Goal: Browse casually

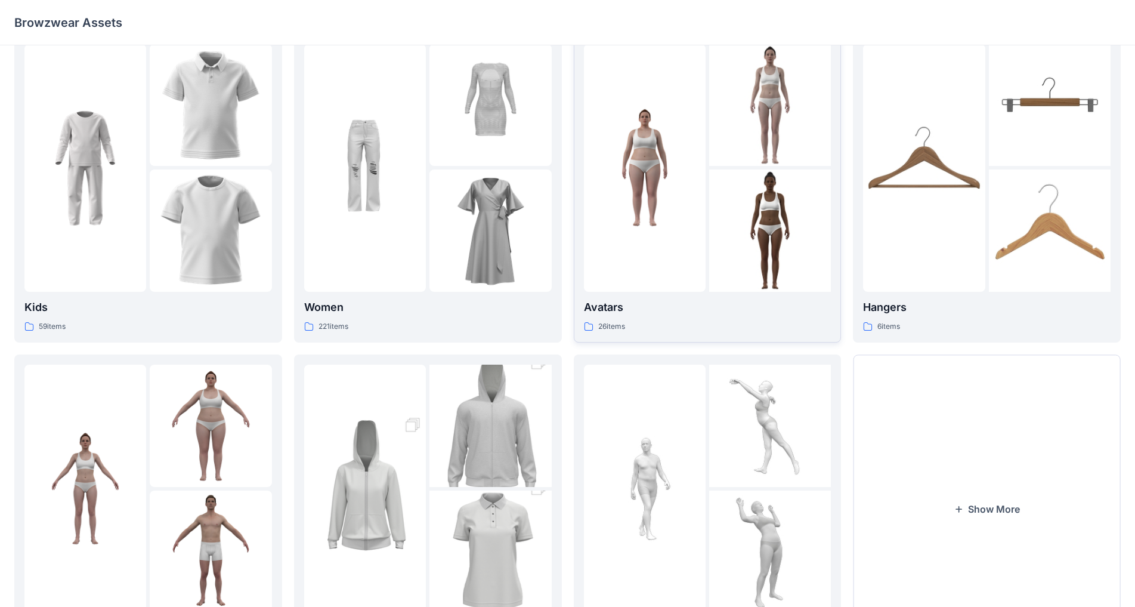
scroll to position [116, 0]
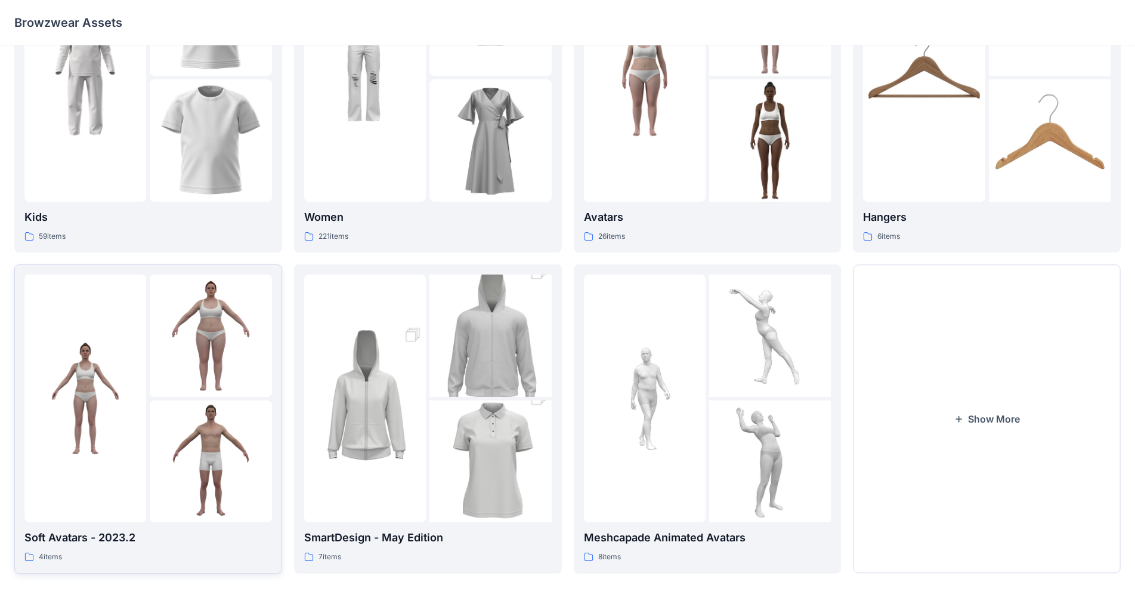
click at [212, 459] on img at bounding box center [211, 461] width 122 height 122
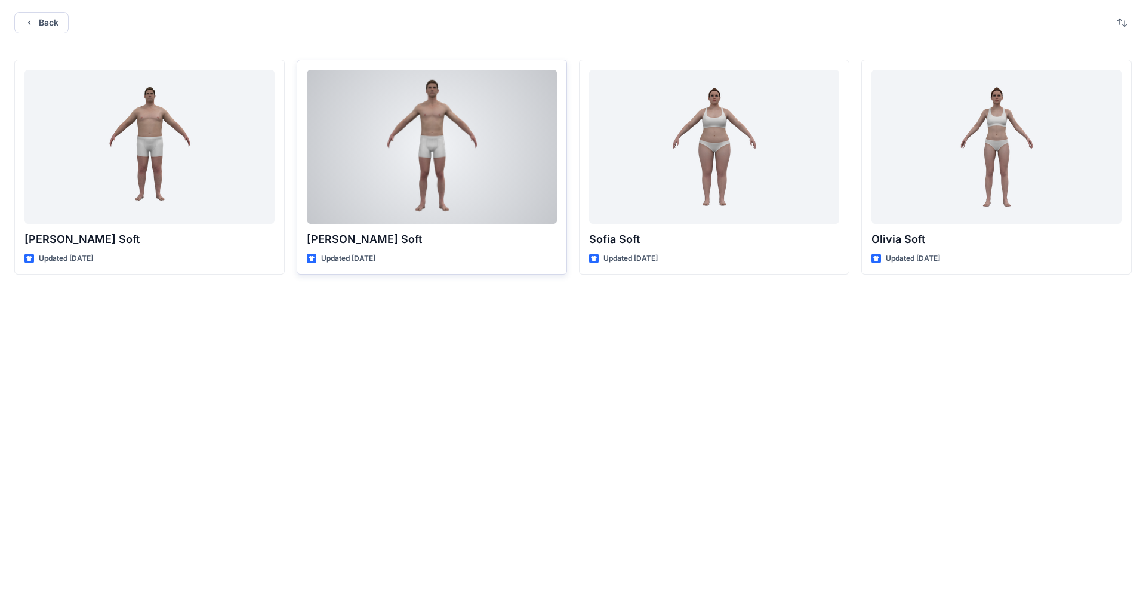
click at [409, 147] on div at bounding box center [432, 147] width 250 height 154
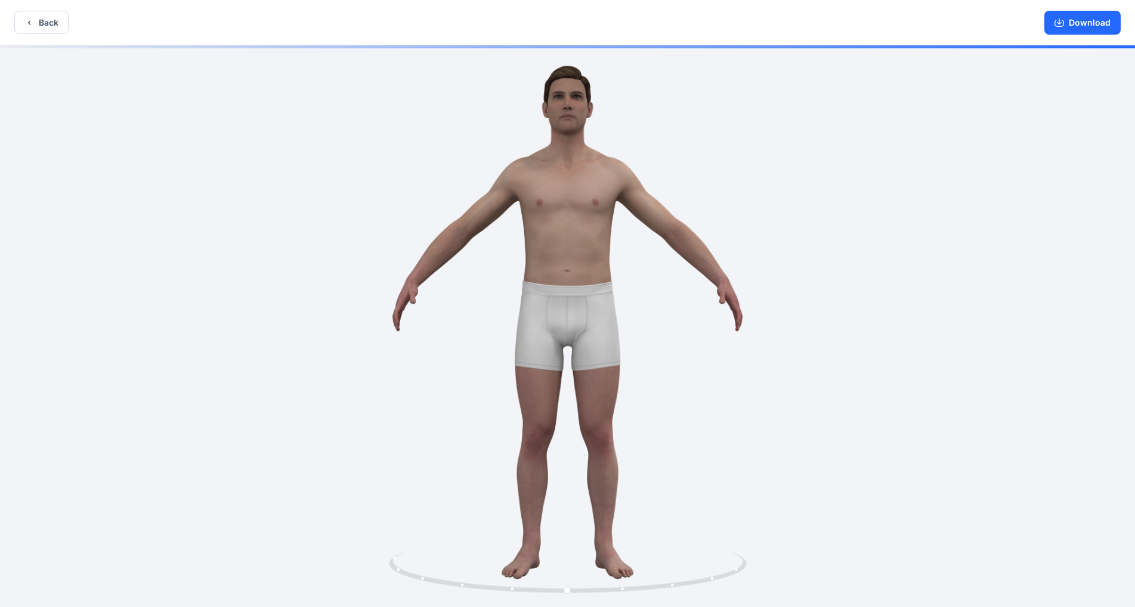
click at [596, 233] on div at bounding box center [567, 327] width 1135 height 564
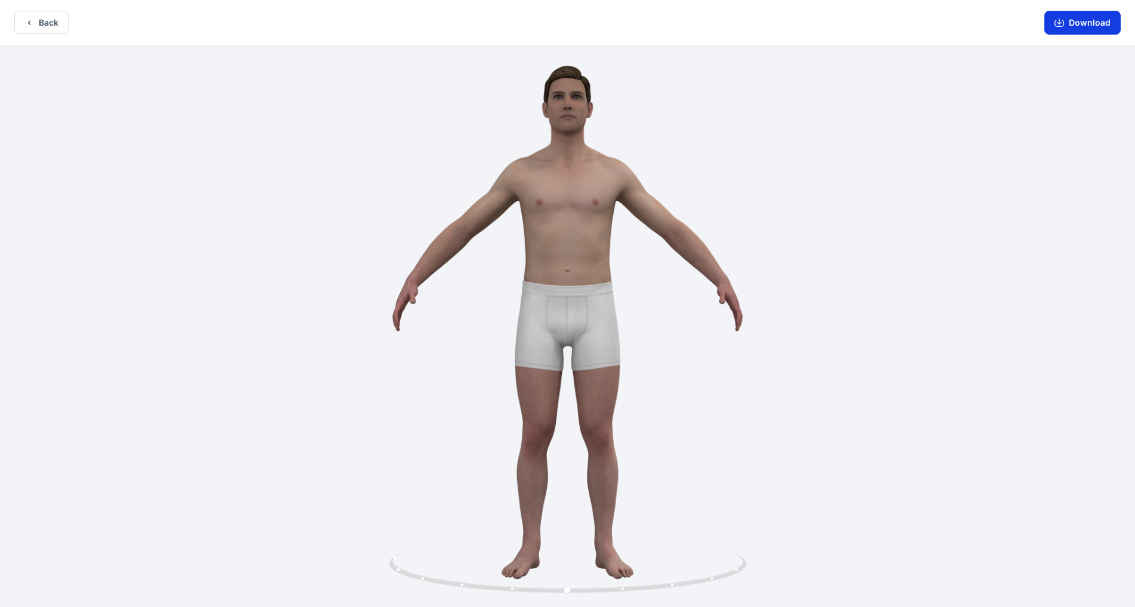
click at [596, 22] on button "Download" at bounding box center [1083, 23] width 76 height 24
click at [596, 21] on icon "button" at bounding box center [1060, 23] width 10 height 10
click at [48, 23] on button "Back" at bounding box center [41, 22] width 54 height 23
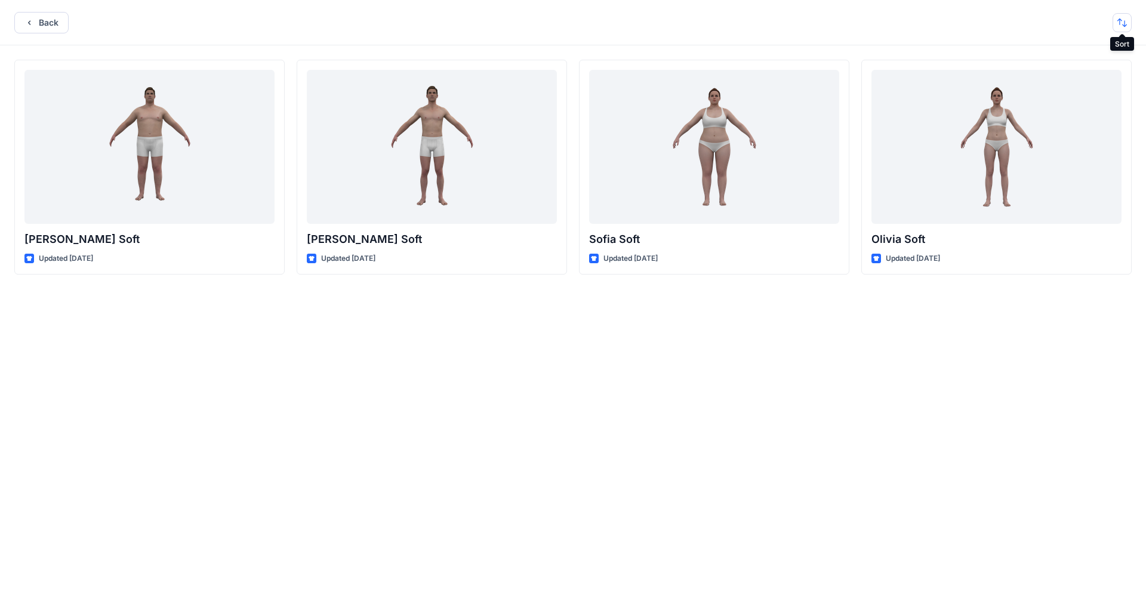
click at [596, 22] on button "button" at bounding box center [1121, 22] width 19 height 19
click at [31, 21] on icon "button" at bounding box center [29, 23] width 10 height 10
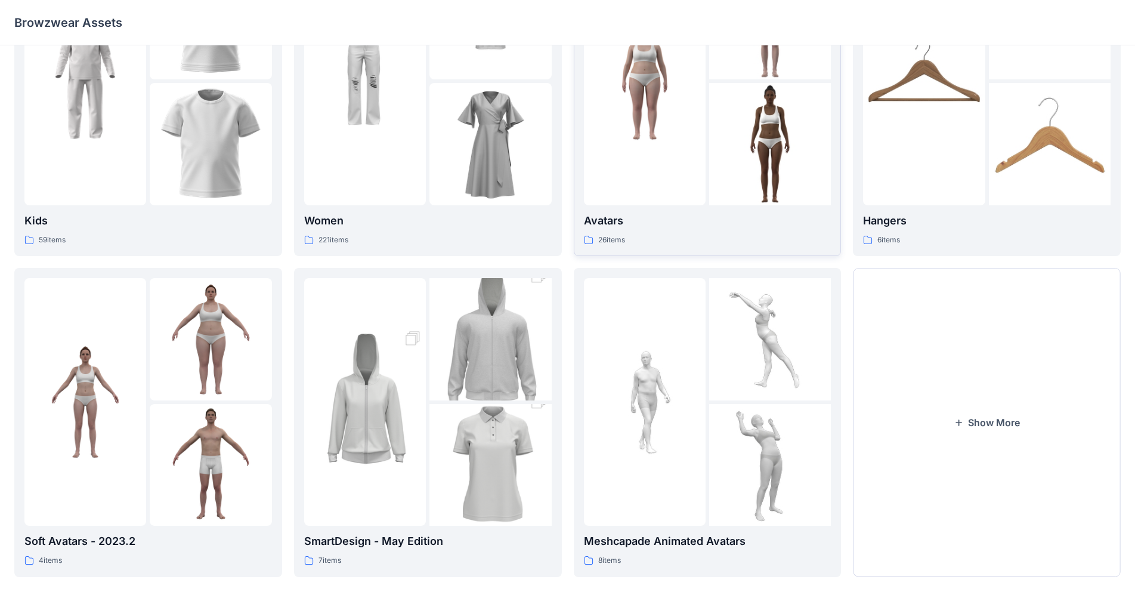
scroll to position [116, 0]
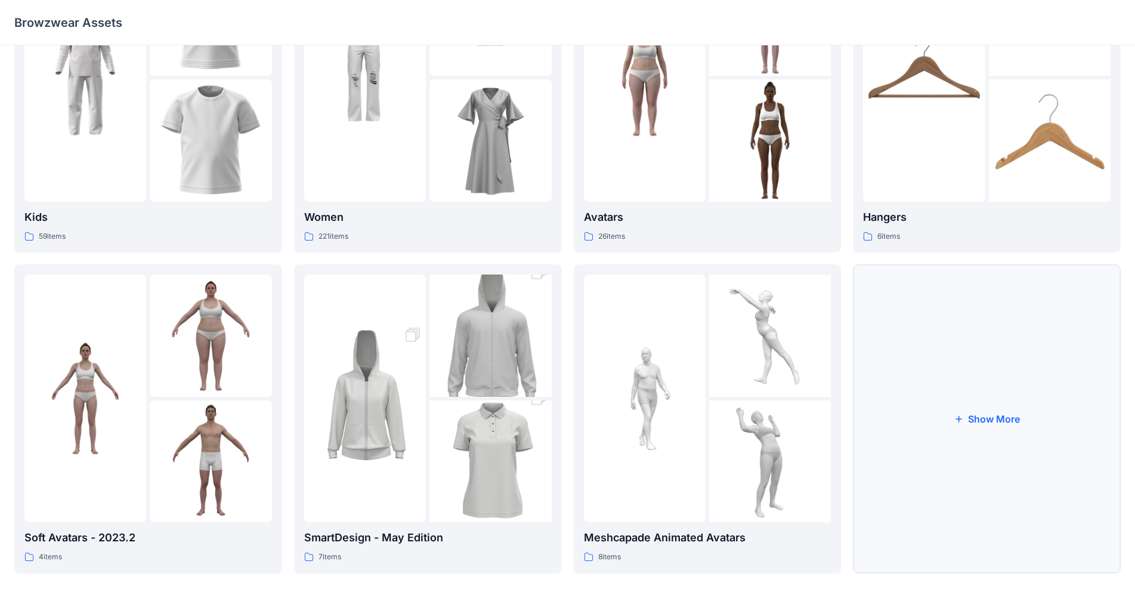
click at [596, 431] on button "Show More" at bounding box center [987, 418] width 268 height 308
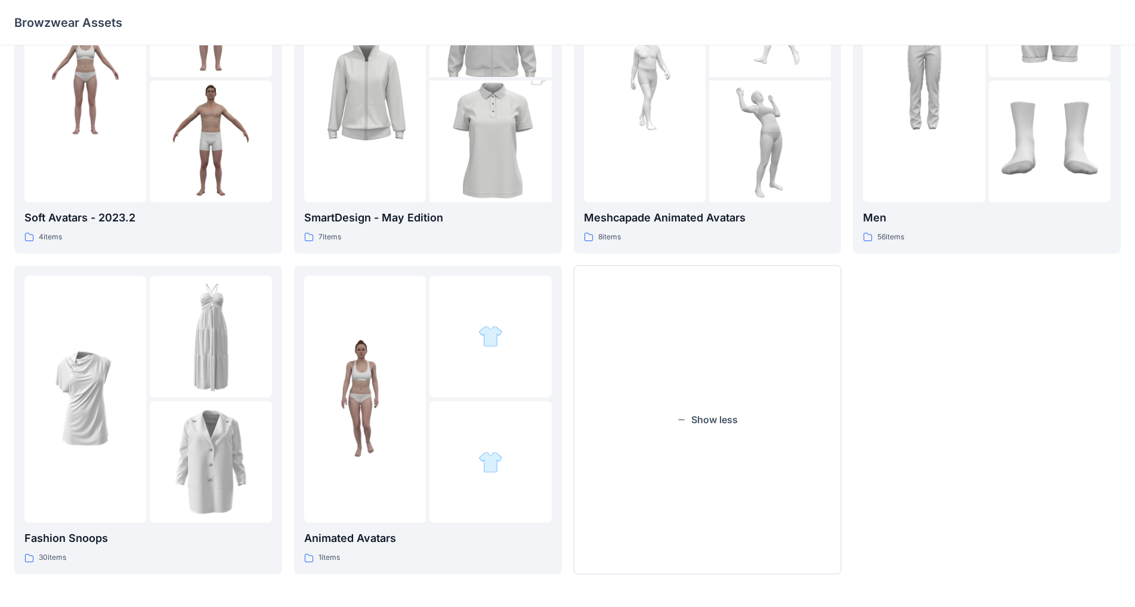
scroll to position [436, 0]
click at [596, 418] on button "Show less" at bounding box center [708, 419] width 268 height 308
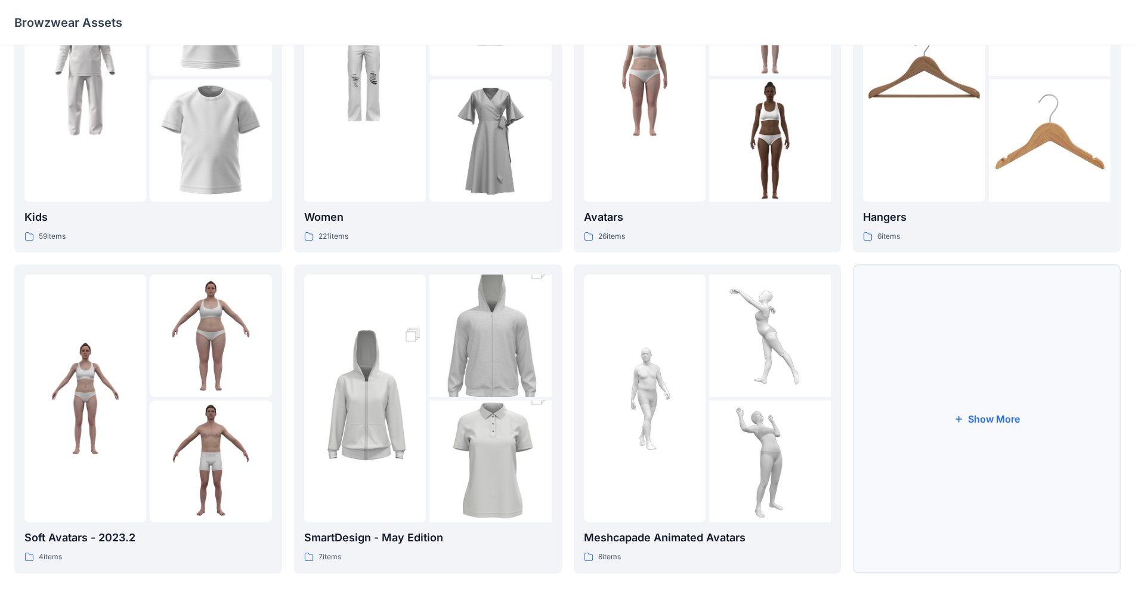
click at [596, 419] on icon "button" at bounding box center [959, 419] width 6 height 6
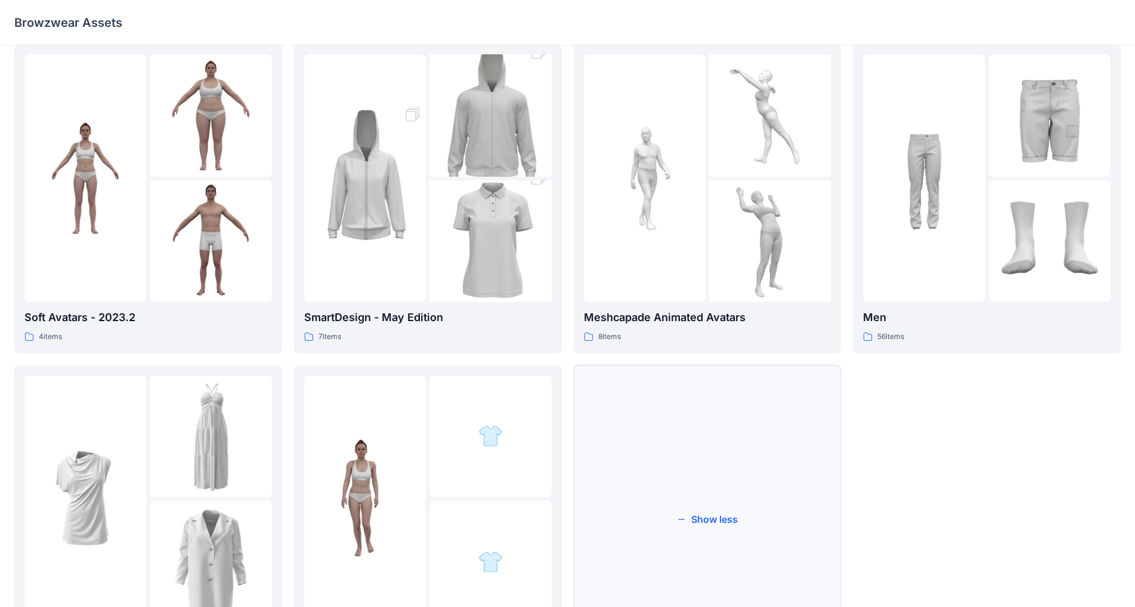
scroll to position [317, 0]
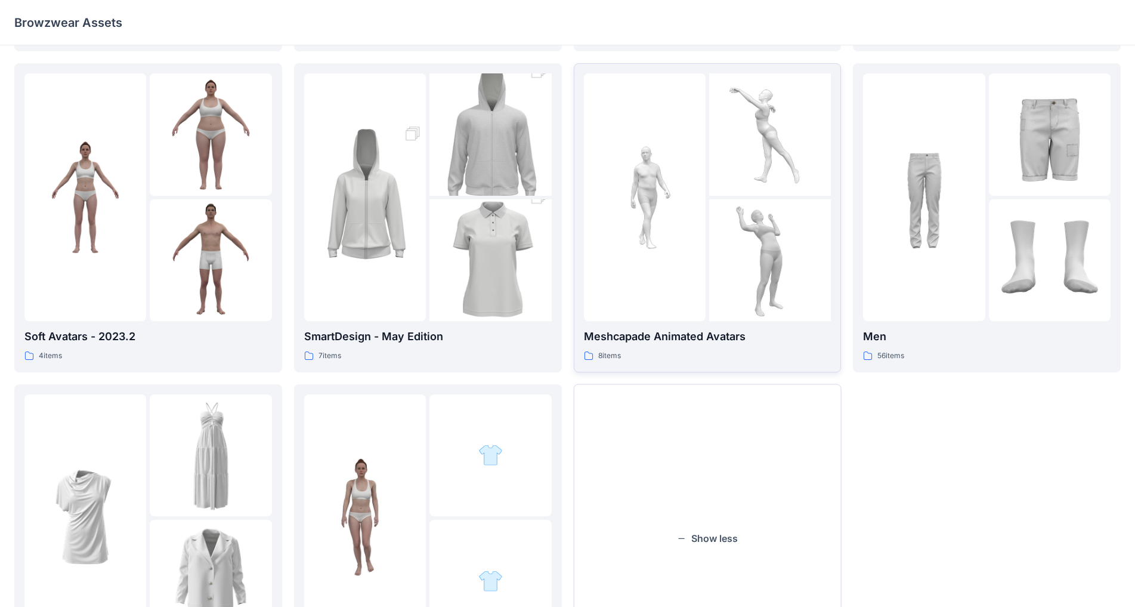
click at [596, 263] on img at bounding box center [770, 260] width 122 height 122
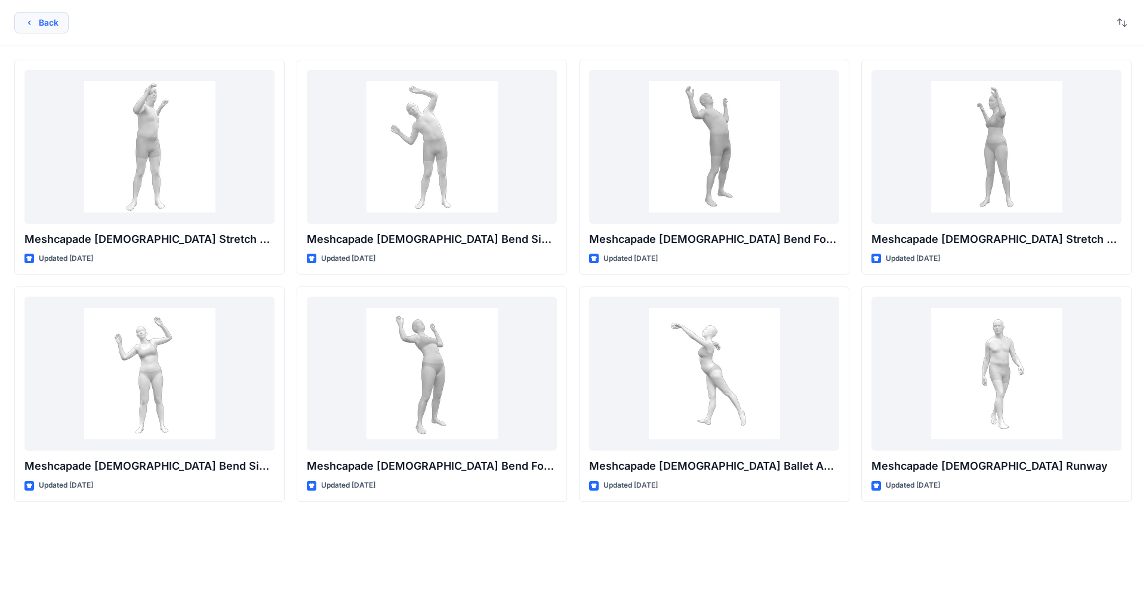
click at [41, 18] on button "Back" at bounding box center [41, 22] width 54 height 21
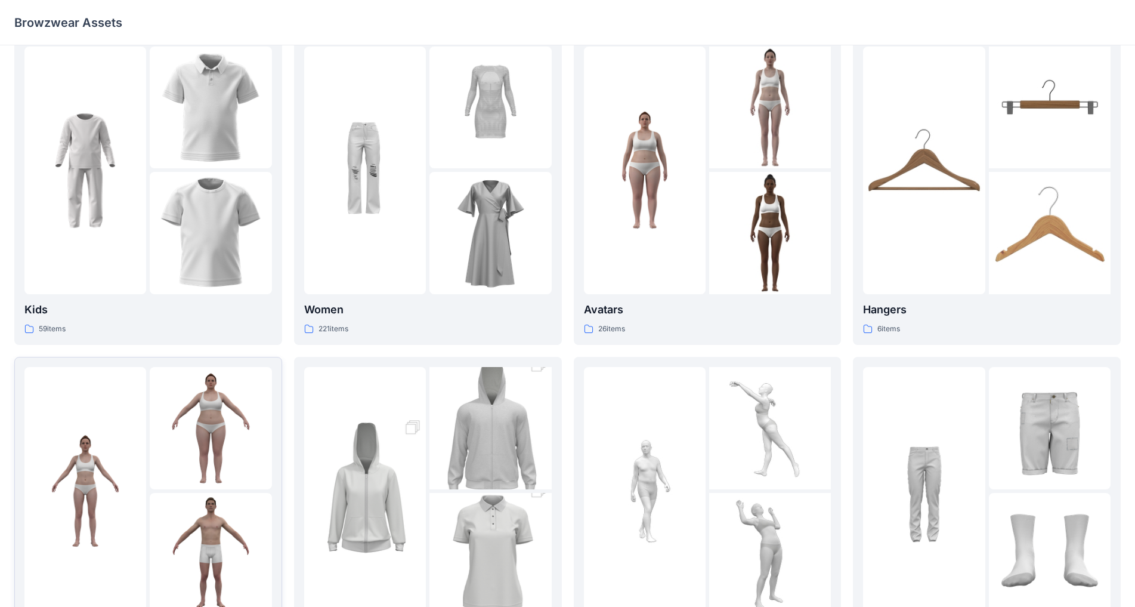
scroll to position [119, 0]
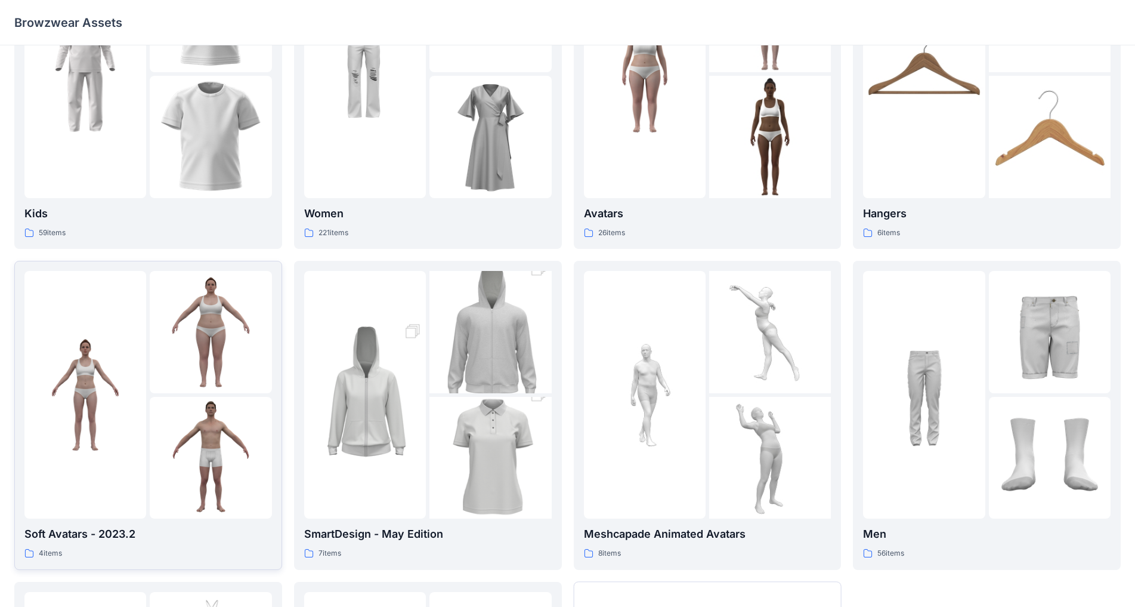
click at [204, 451] on img at bounding box center [211, 458] width 122 height 122
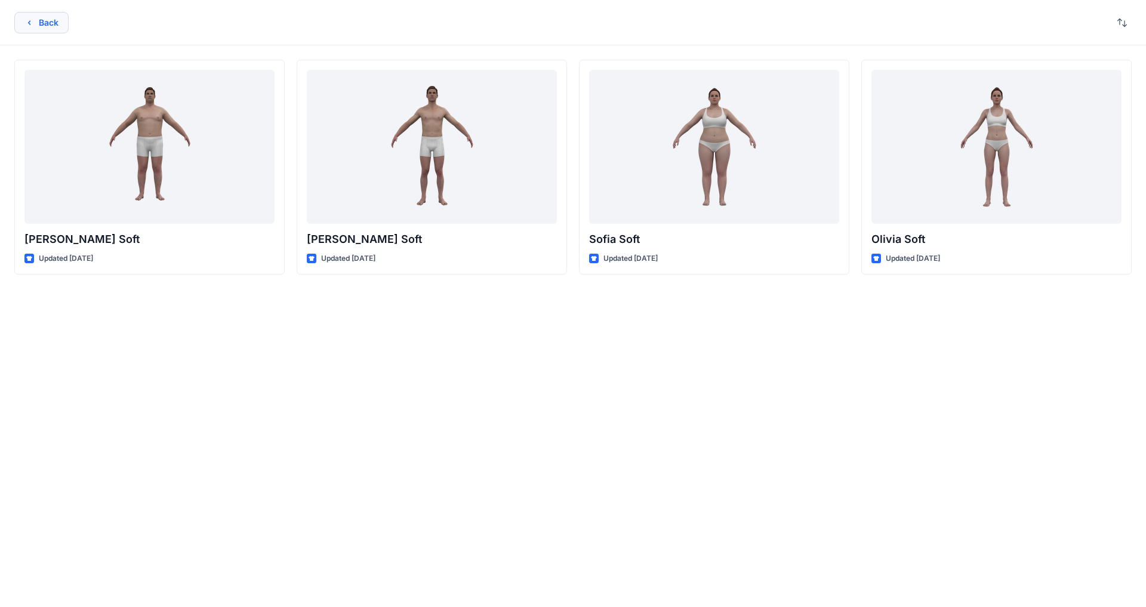
click at [24, 16] on button "Back" at bounding box center [41, 22] width 54 height 21
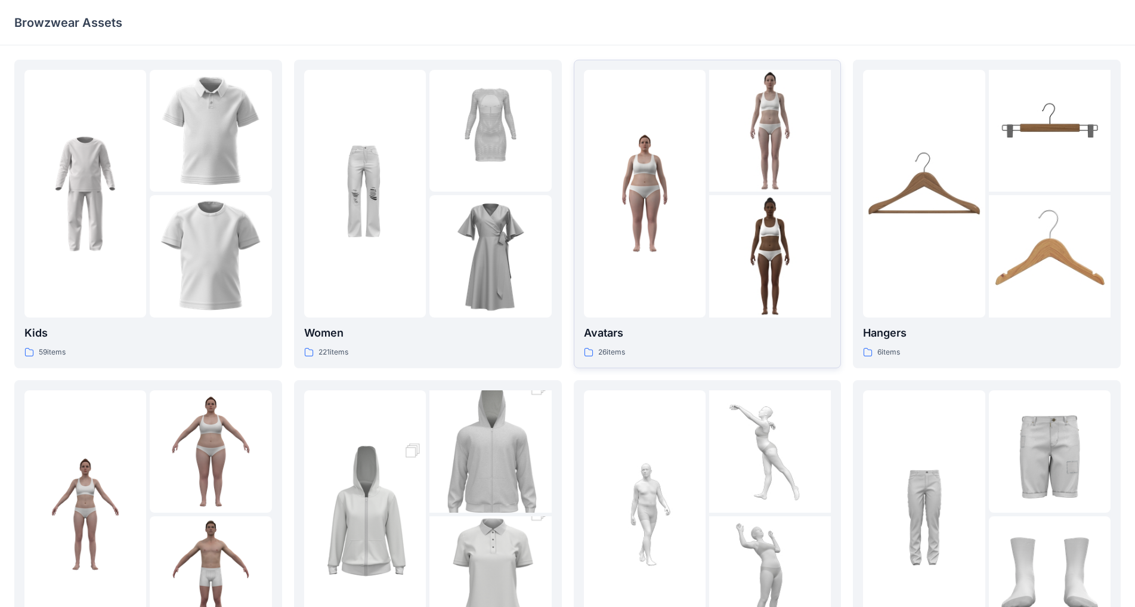
click at [596, 152] on img at bounding box center [770, 131] width 122 height 122
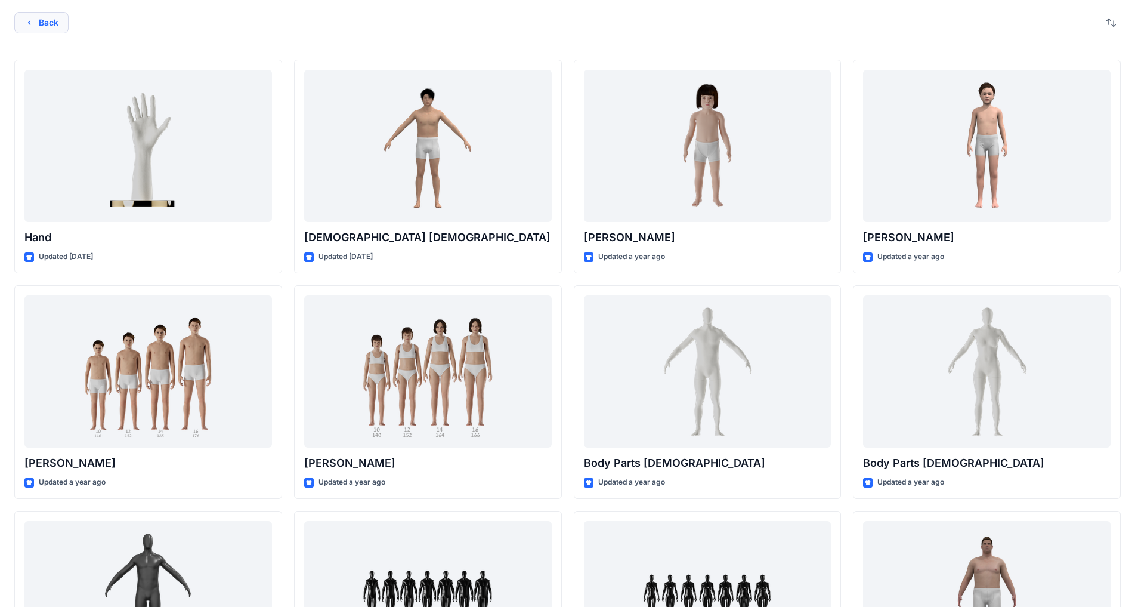
click at [41, 19] on button "Back" at bounding box center [41, 22] width 54 height 21
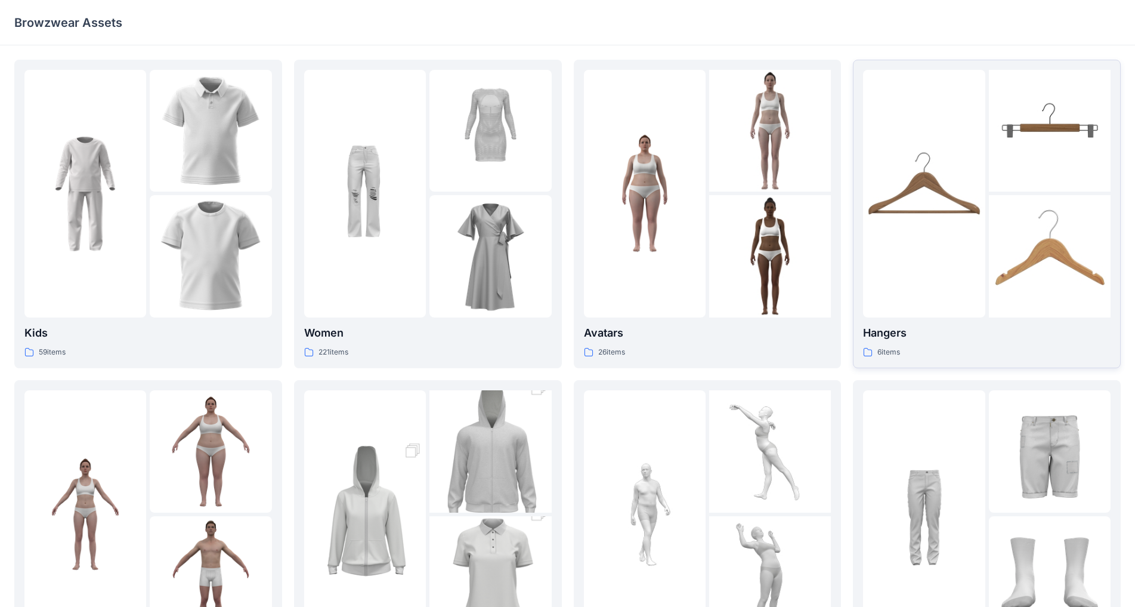
click at [596, 195] on img at bounding box center [924, 193] width 122 height 122
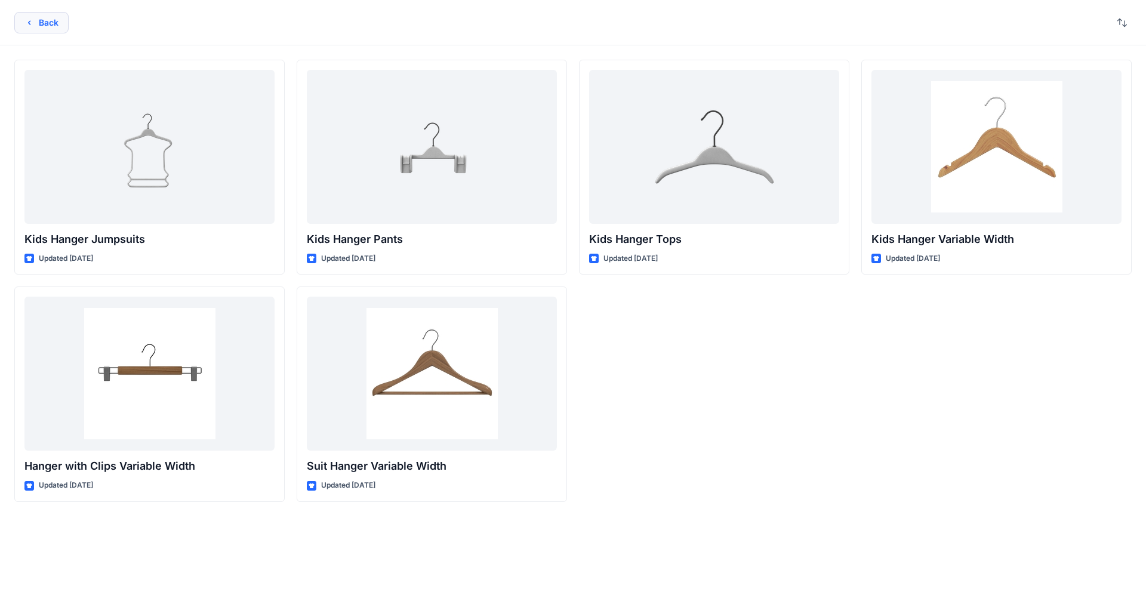
click at [35, 29] on button "Back" at bounding box center [41, 22] width 54 height 21
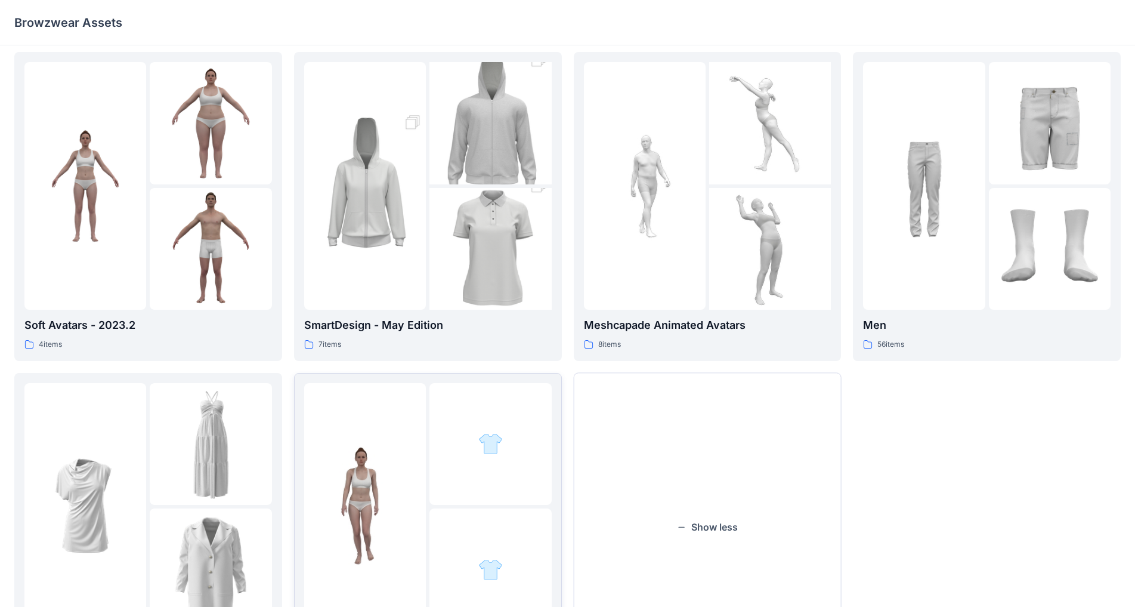
scroll to position [436, 0]
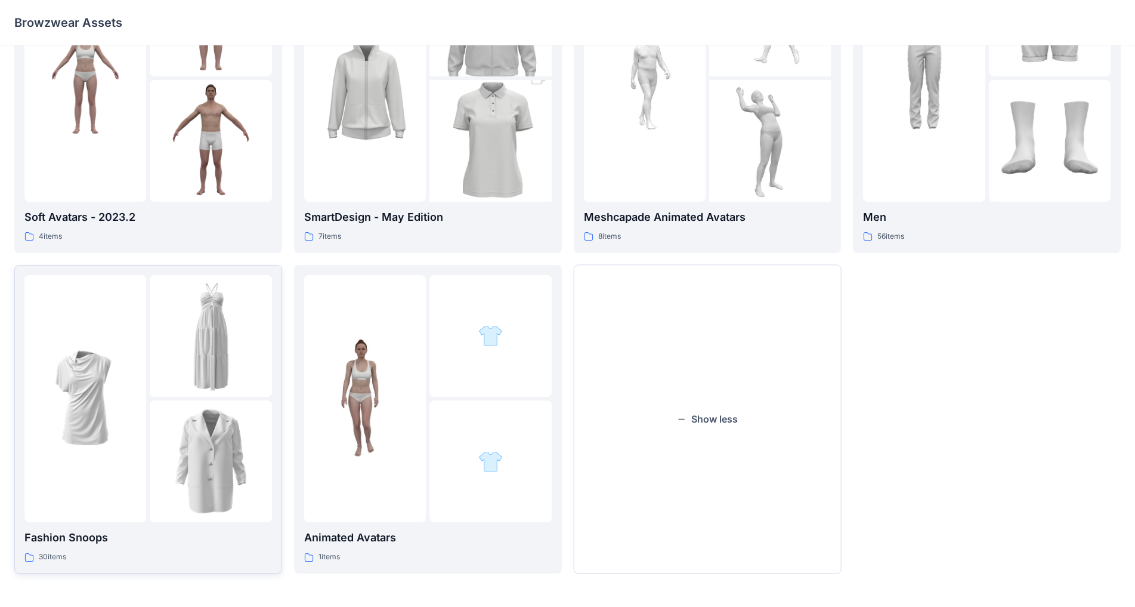
click at [237, 413] on img at bounding box center [211, 461] width 122 height 122
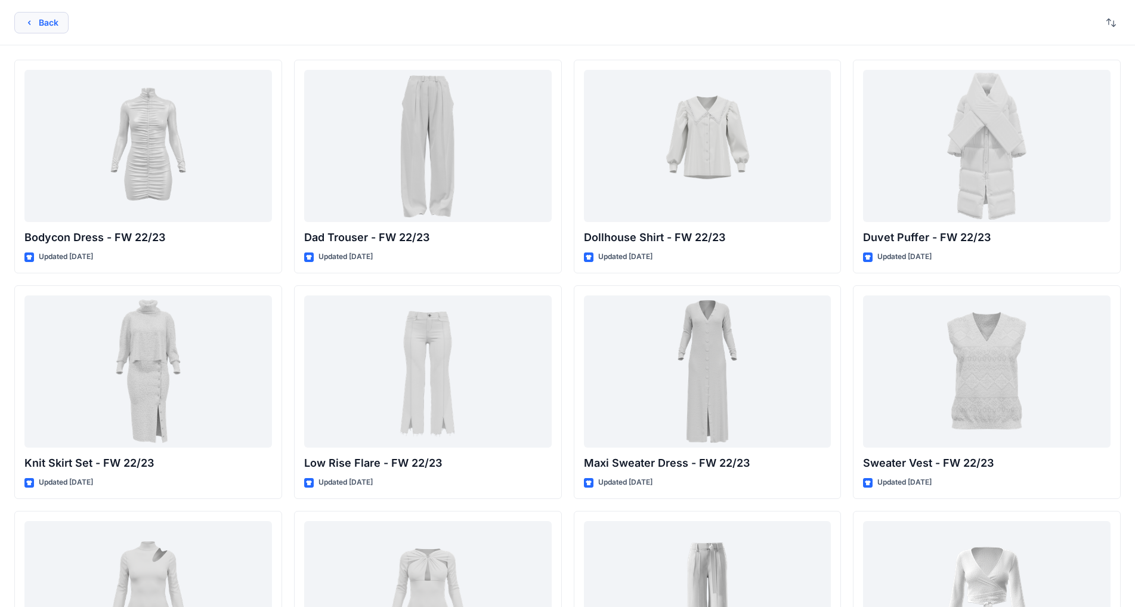
click at [33, 12] on button "Back" at bounding box center [41, 22] width 54 height 21
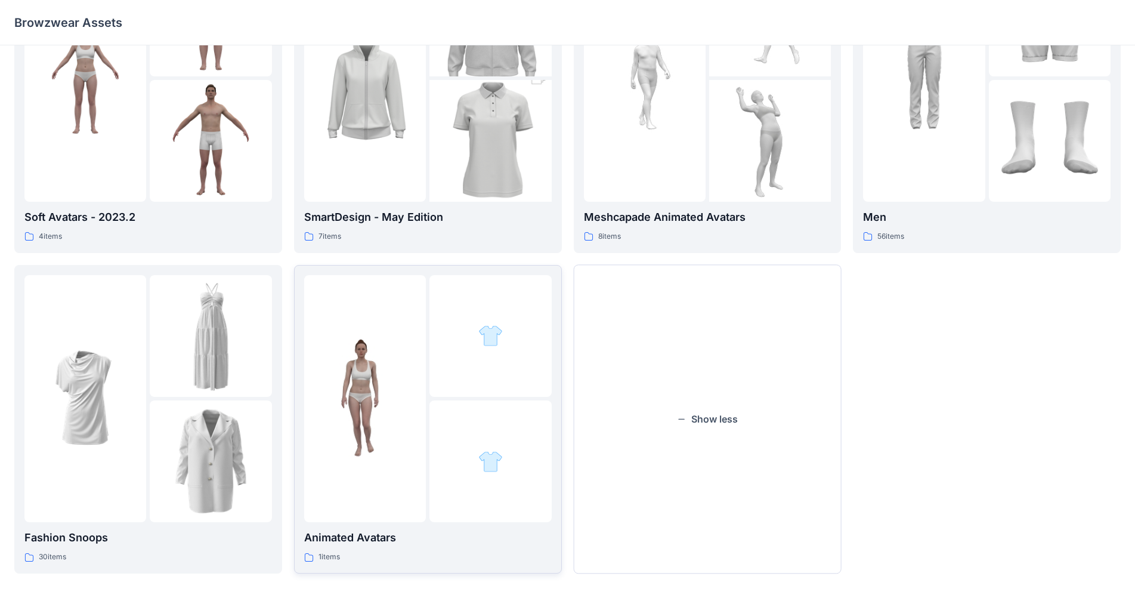
click at [438, 362] on div at bounding box center [491, 336] width 122 height 122
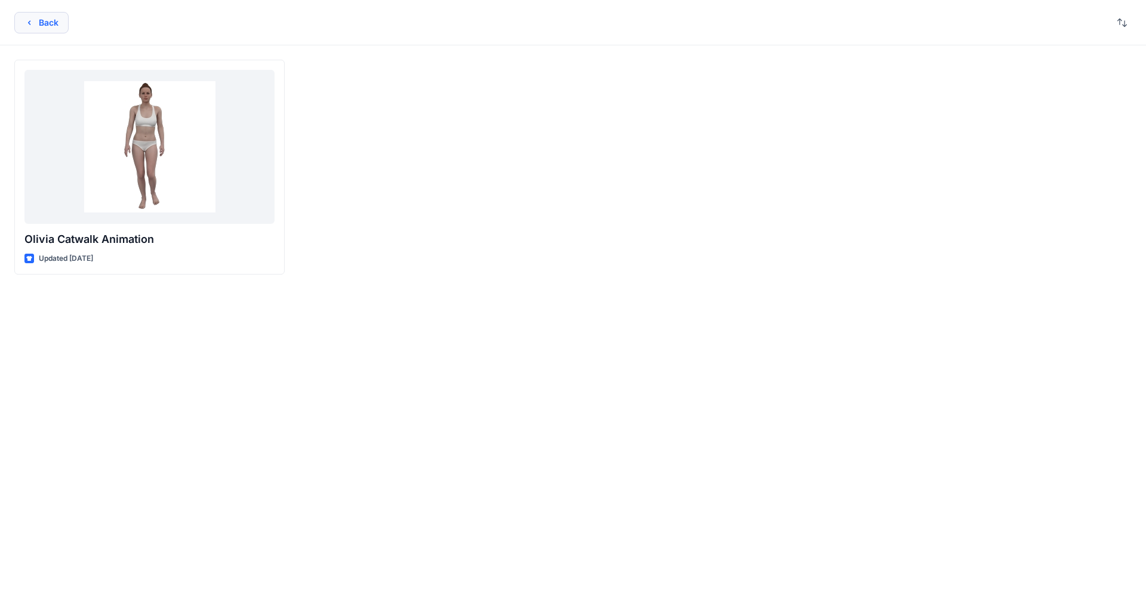
click at [39, 26] on button "Back" at bounding box center [41, 22] width 54 height 21
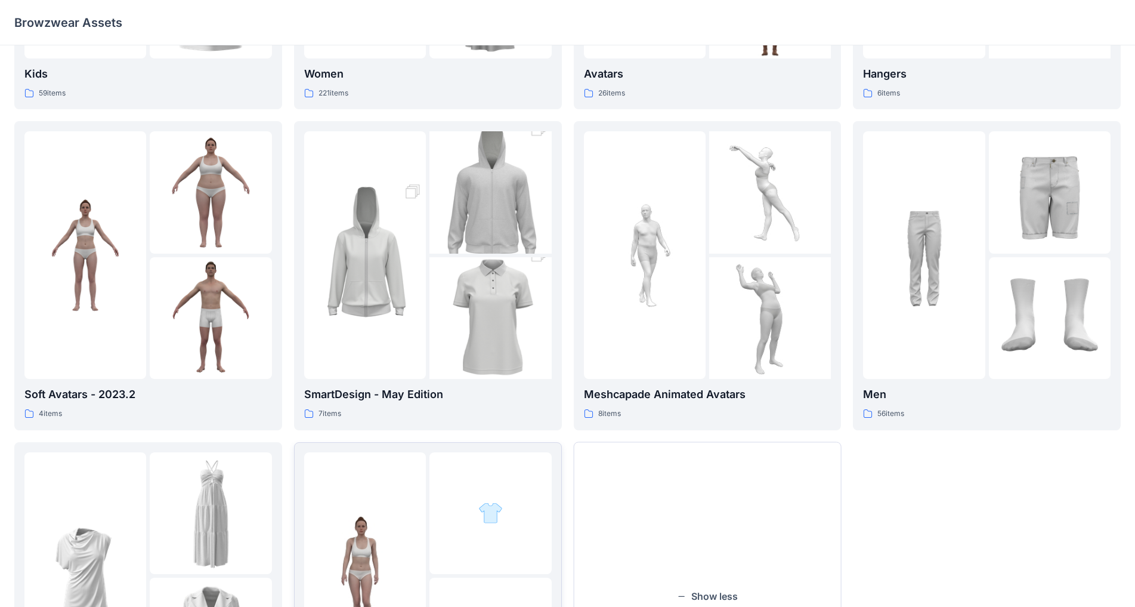
scroll to position [257, 0]
click at [596, 239] on div at bounding box center [708, 257] width 248 height 248
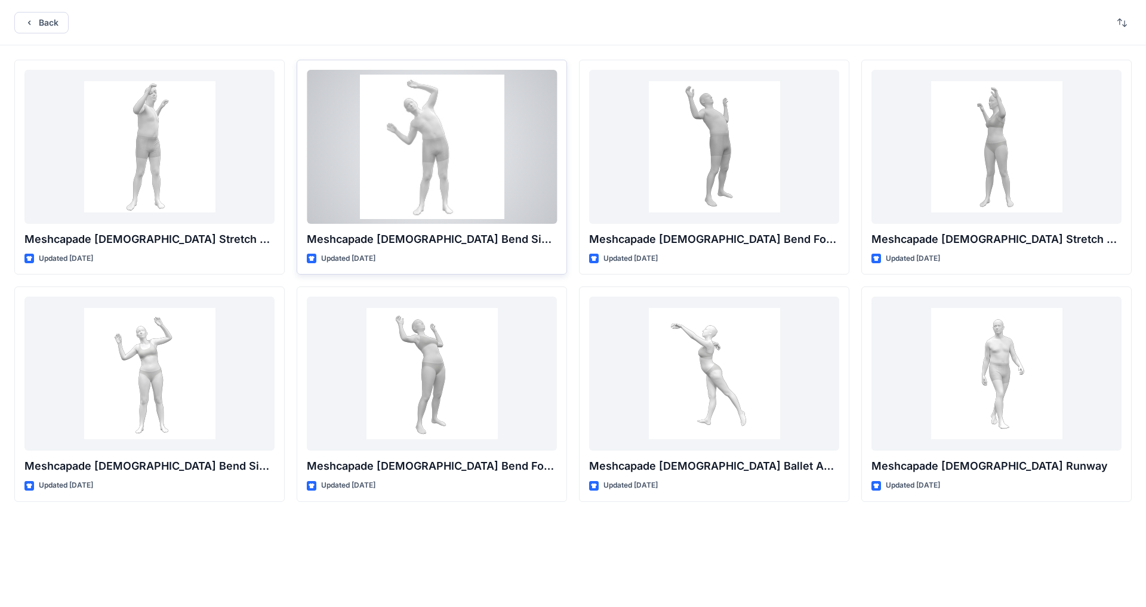
click at [434, 133] on div at bounding box center [432, 147] width 250 height 154
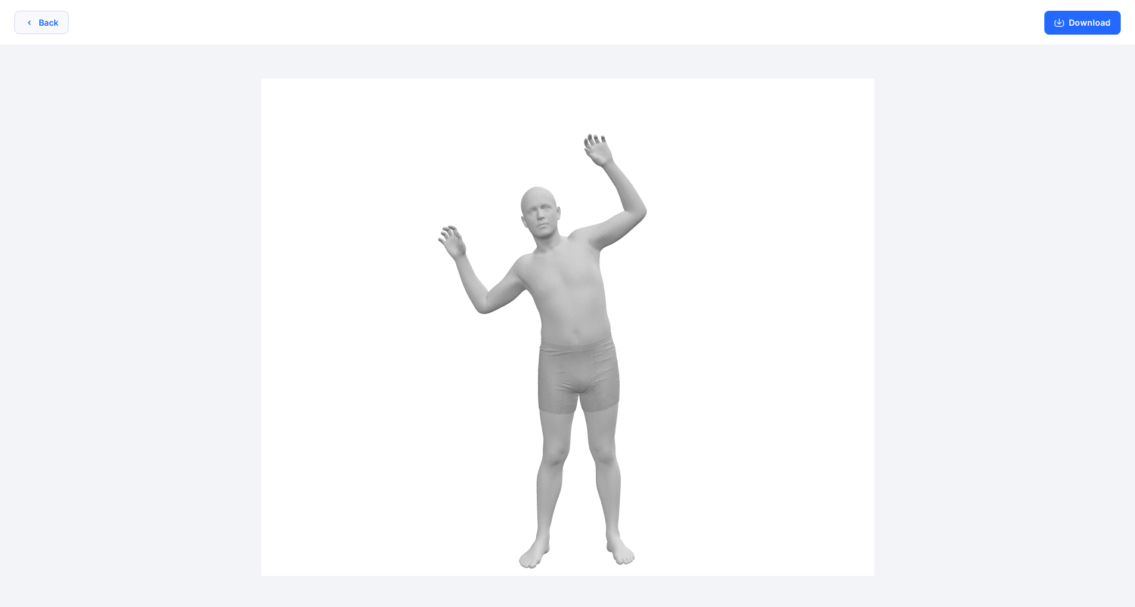
click at [45, 24] on button "Back" at bounding box center [41, 22] width 54 height 23
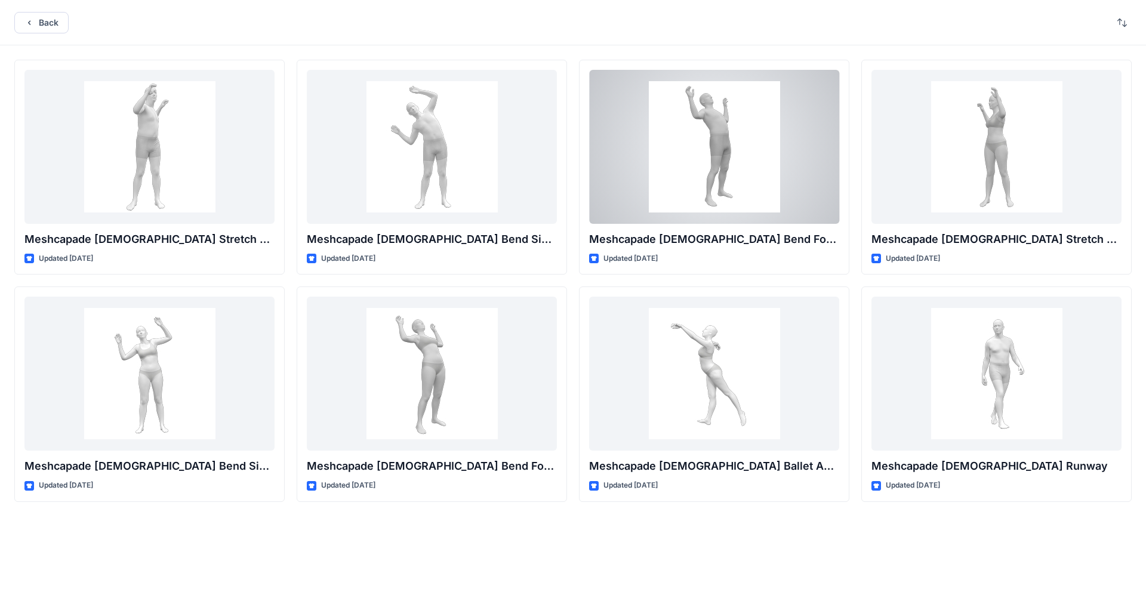
click at [596, 143] on div at bounding box center [714, 147] width 250 height 154
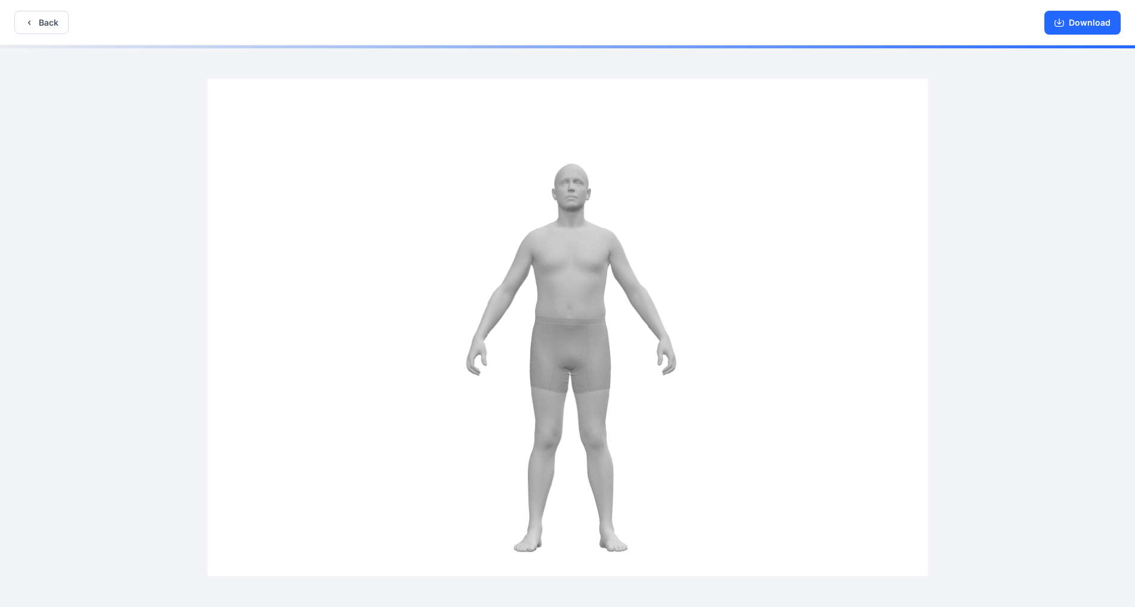
click at [585, 298] on img at bounding box center [568, 327] width 721 height 497
click at [596, 252] on img at bounding box center [568, 327] width 721 height 497
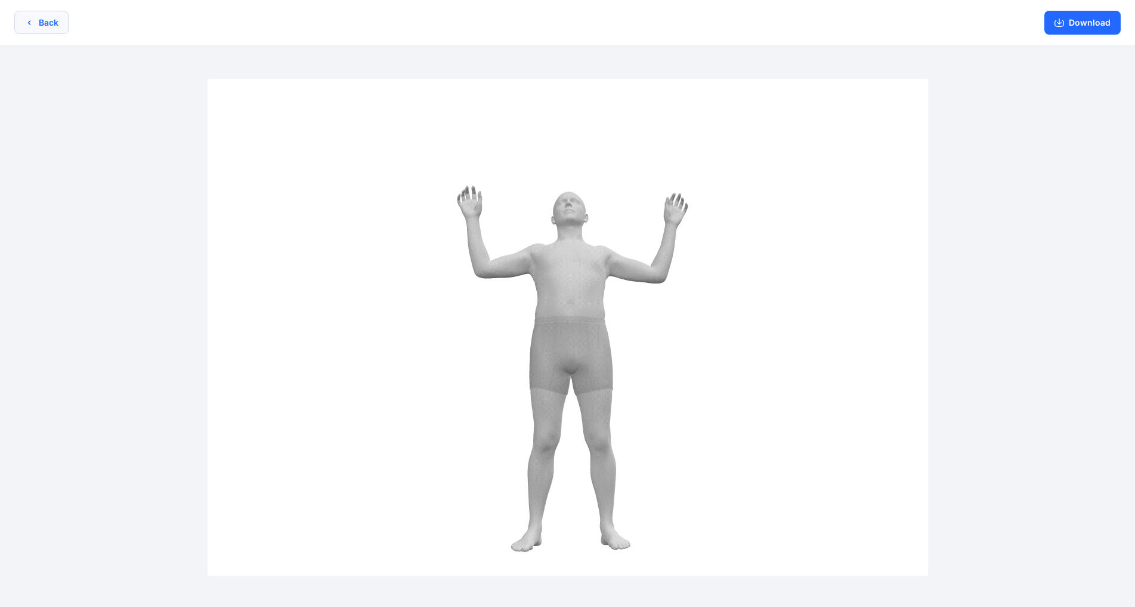
click at [51, 31] on button "Back" at bounding box center [41, 22] width 54 height 23
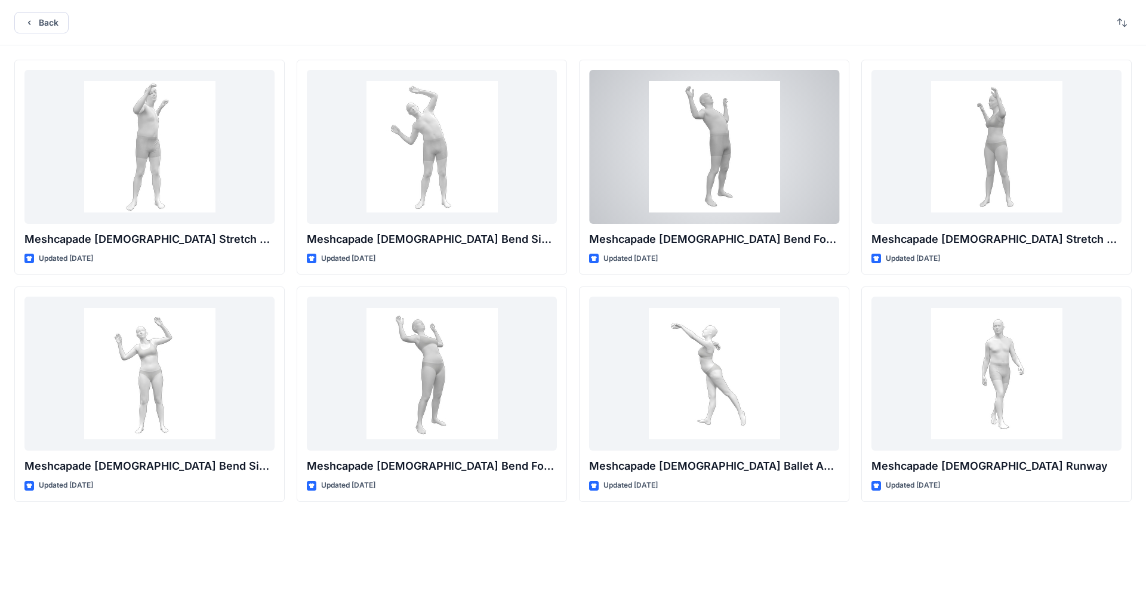
click at [596, 159] on div at bounding box center [714, 147] width 250 height 154
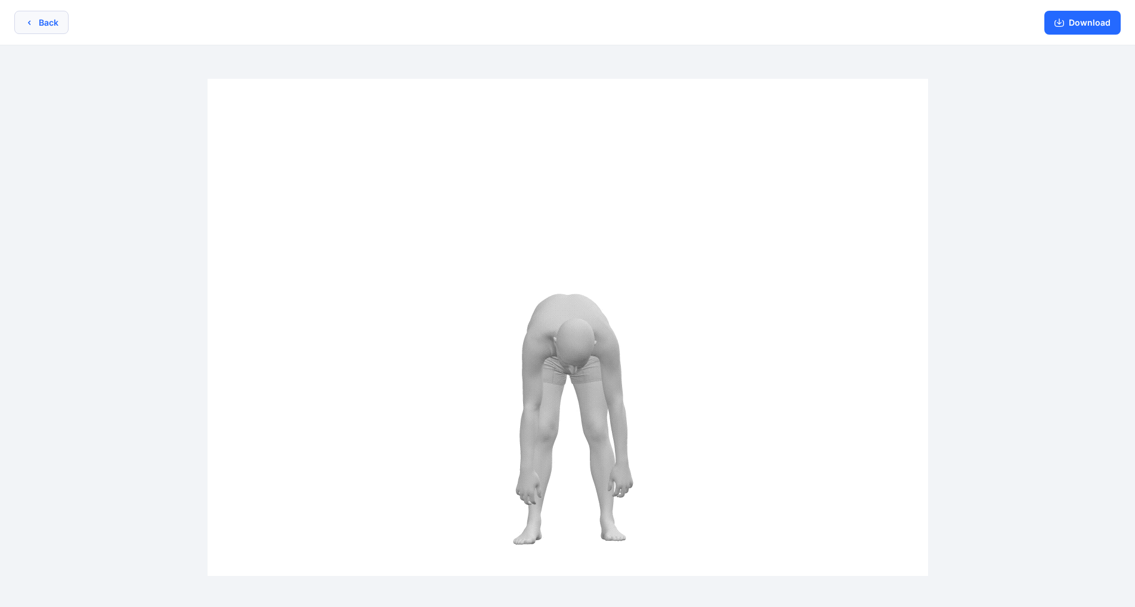
click at [50, 22] on button "Back" at bounding box center [41, 22] width 54 height 23
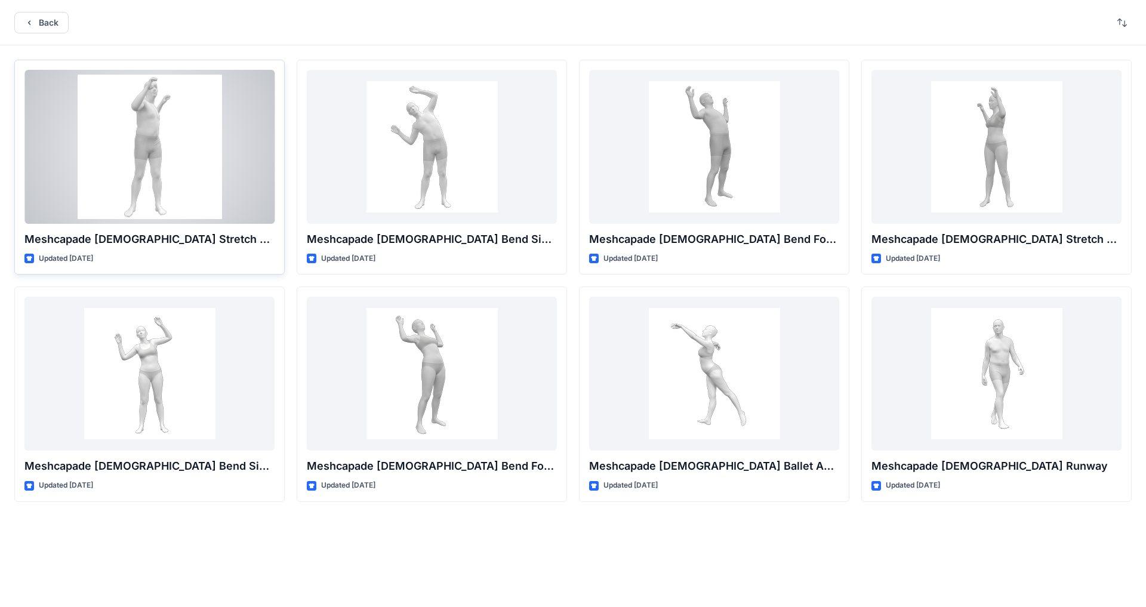
click at [180, 131] on div at bounding box center [149, 147] width 250 height 154
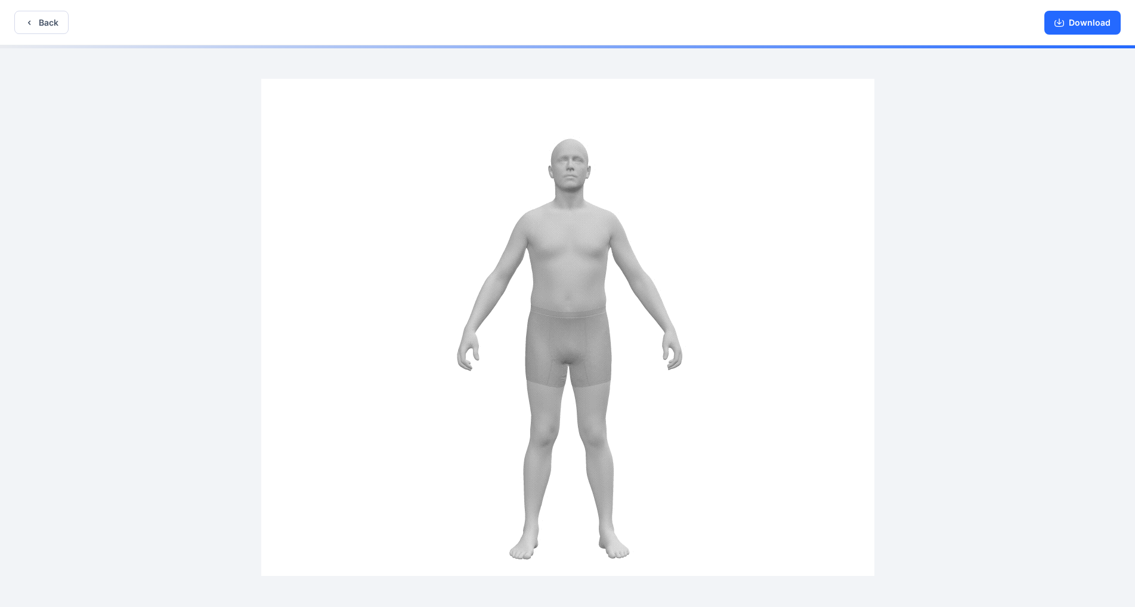
click at [560, 335] on img at bounding box center [567, 327] width 613 height 497
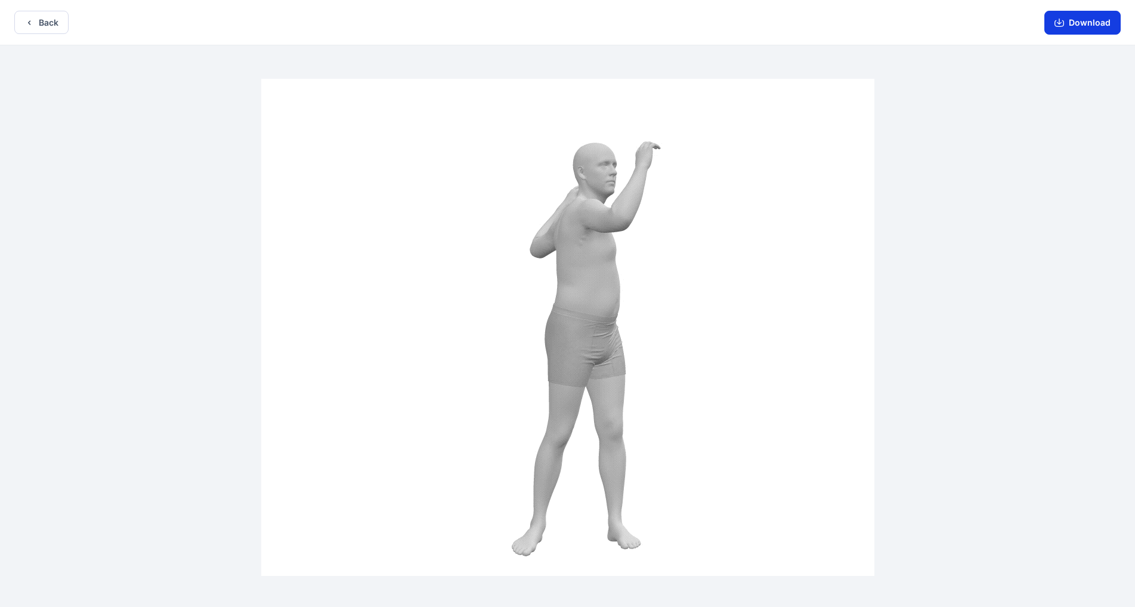
click at [596, 22] on button "Download" at bounding box center [1083, 23] width 76 height 24
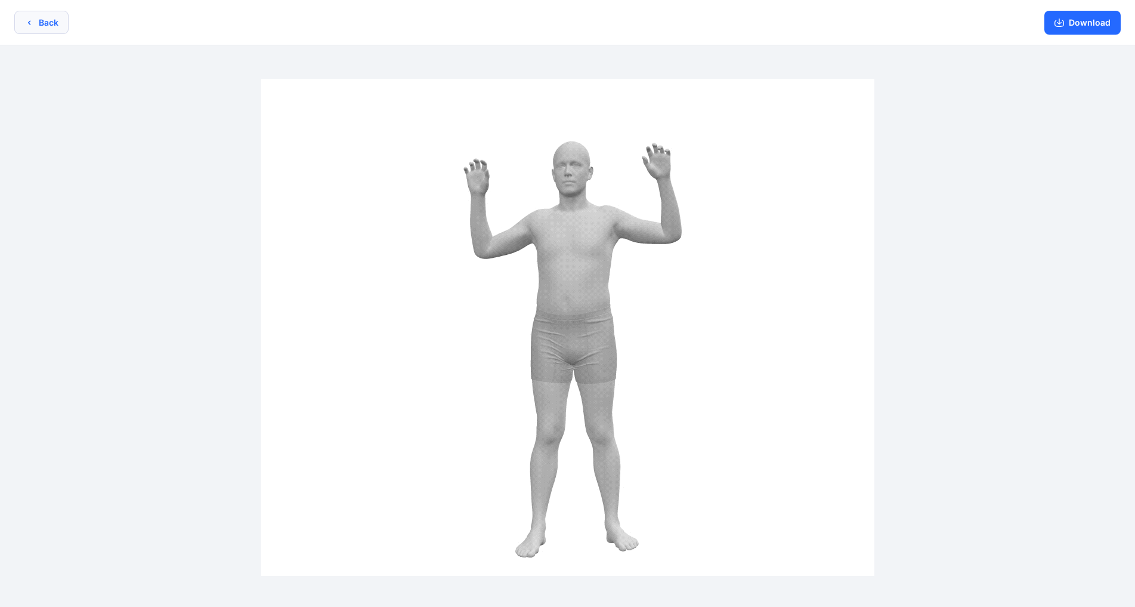
click at [47, 21] on button "Back" at bounding box center [41, 22] width 54 height 23
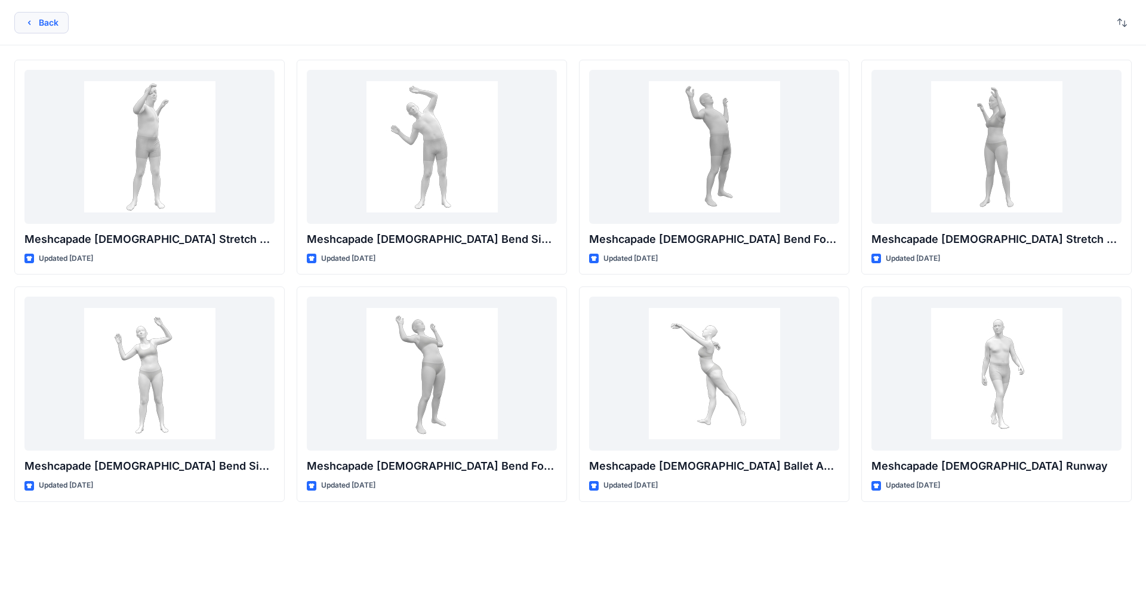
click at [42, 26] on button "Back" at bounding box center [41, 22] width 54 height 21
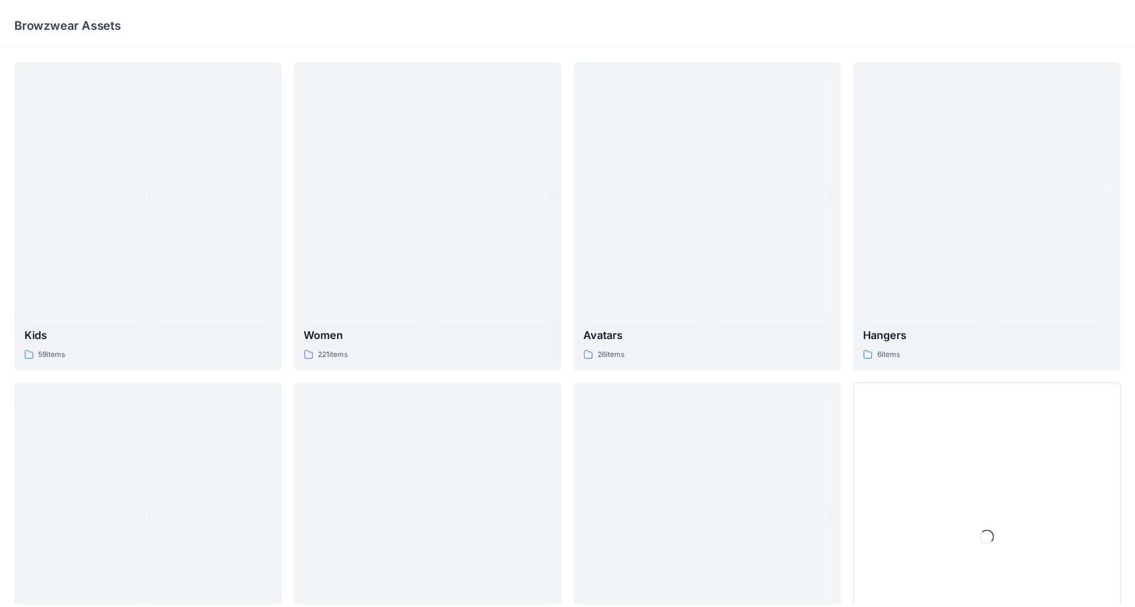
scroll to position [116, 0]
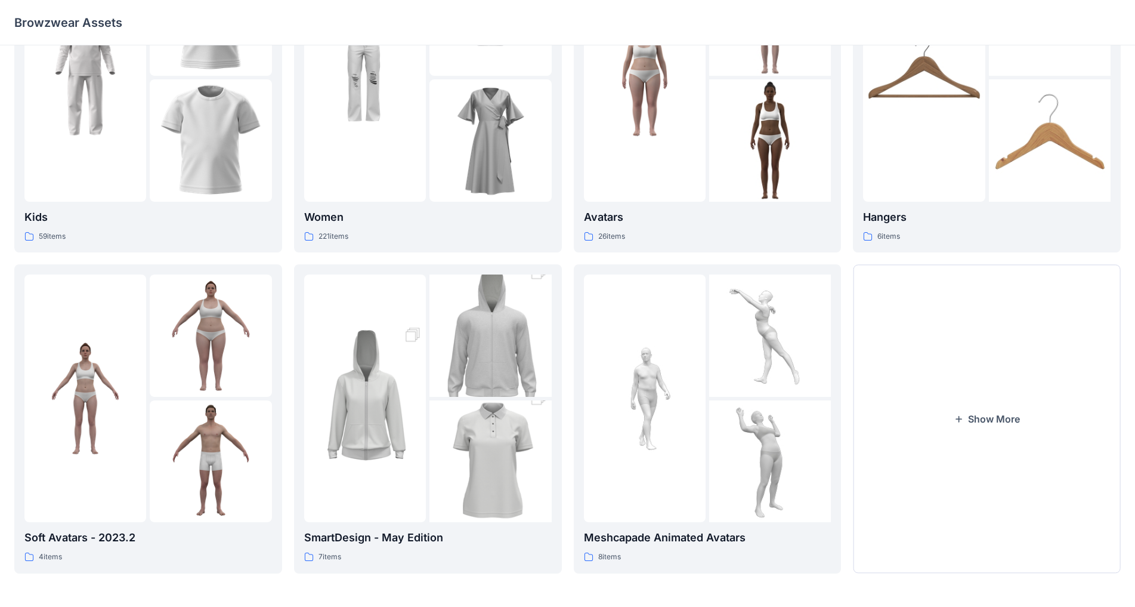
click at [229, 431] on img at bounding box center [211, 461] width 122 height 122
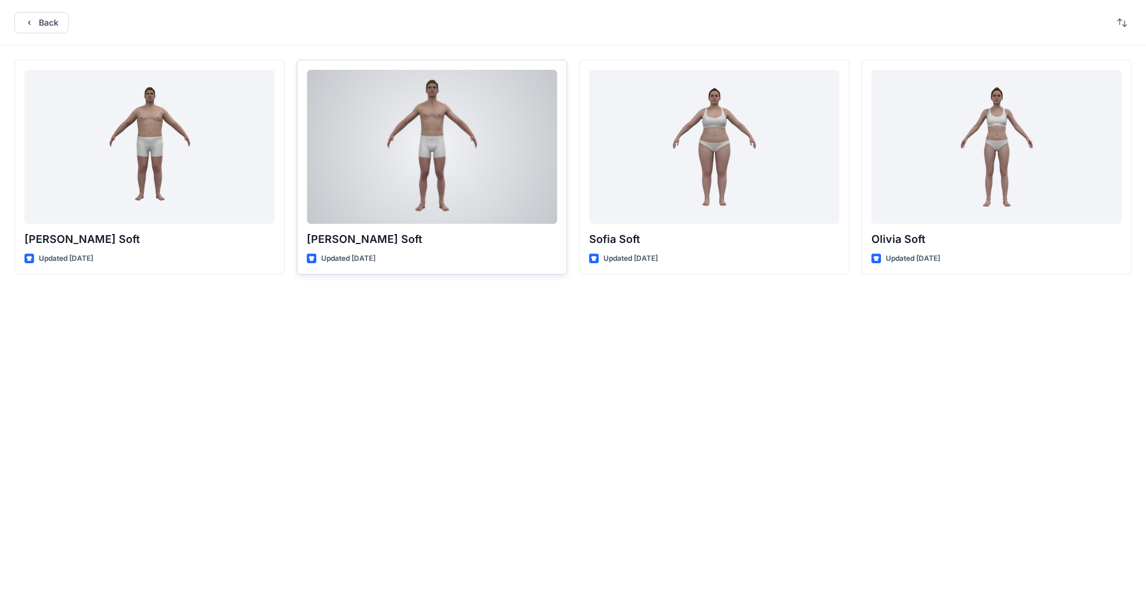
click at [431, 151] on div at bounding box center [432, 147] width 250 height 154
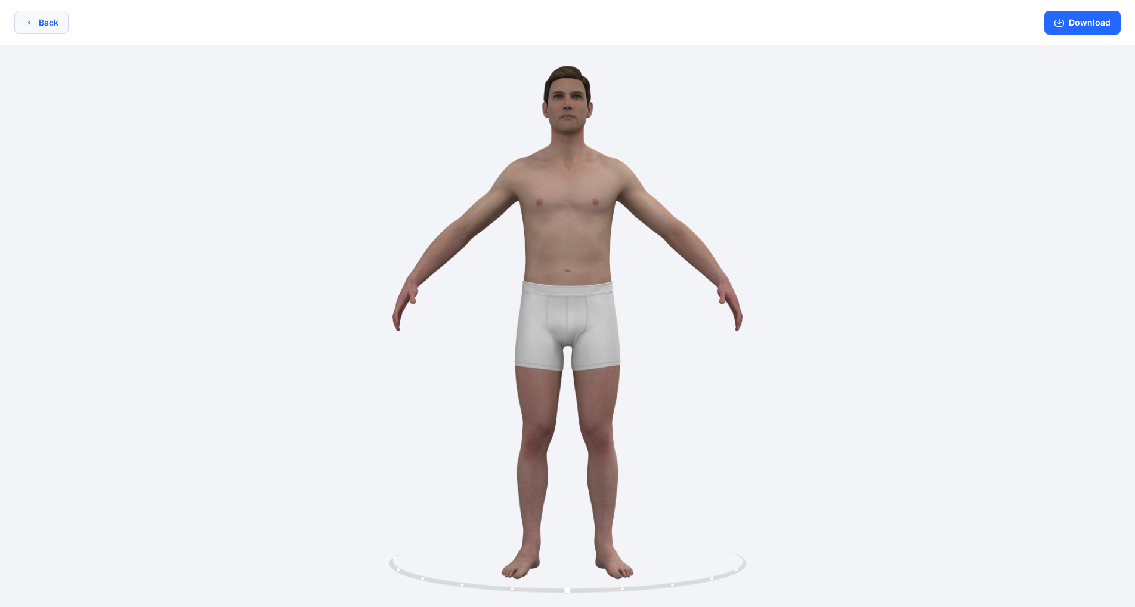
click at [45, 24] on button "Back" at bounding box center [41, 22] width 54 height 23
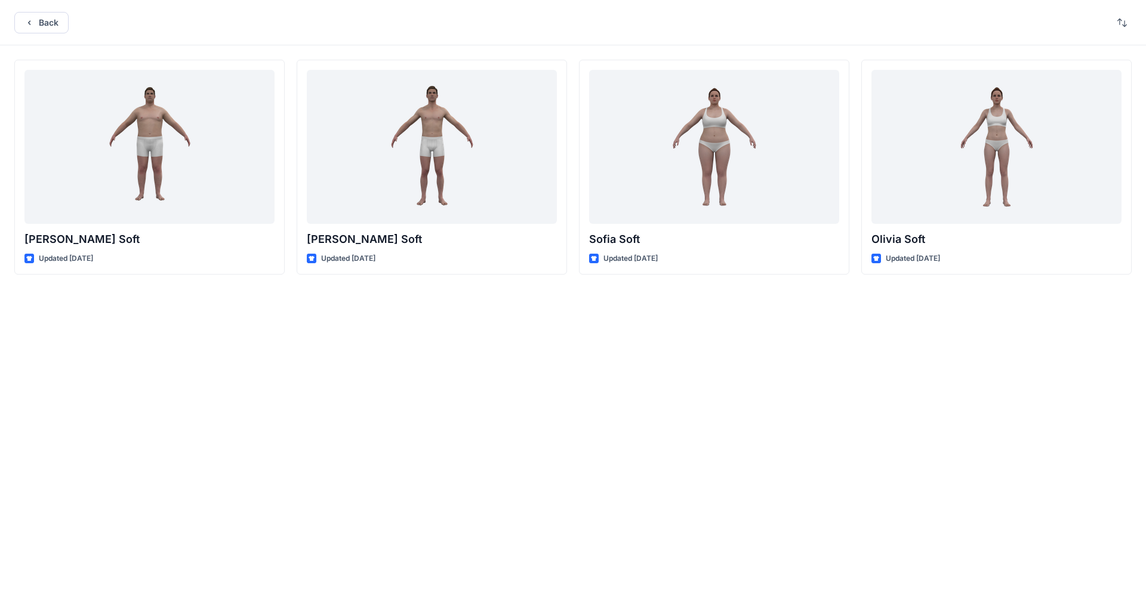
click at [45, 24] on button "Back" at bounding box center [41, 22] width 54 height 21
